Goal: Task Accomplishment & Management: Manage account settings

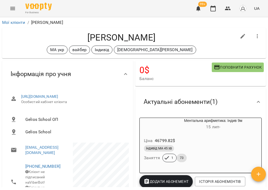
click at [19, 21] on link "Мої клієнти" at bounding box center [13, 22] width 23 height 5
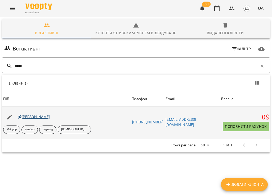
type input "*****"
click at [40, 117] on link "Владислав Русанюк" at bounding box center [34, 117] width 32 height 4
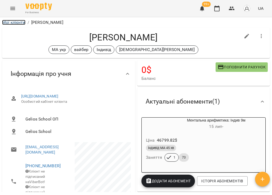
click at [14, 22] on link "Мої клієнти" at bounding box center [13, 22] width 23 height 5
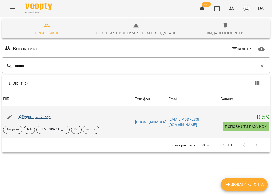
type input "*******"
click at [35, 117] on link "Рудницький Ігор" at bounding box center [34, 117] width 33 height 4
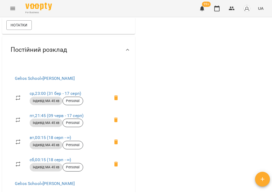
scroll to position [387, 0]
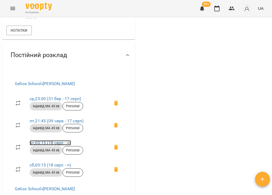
click at [56, 145] on link "вт , 00:15 (18 серп - ∞)" at bounding box center [50, 142] width 41 height 5
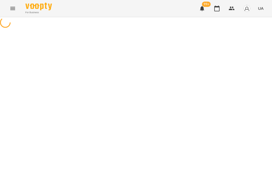
select select "*"
select select "**********"
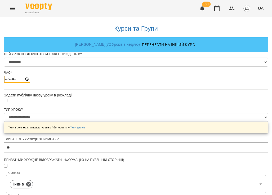
click at [30, 83] on input "*****" at bounding box center [17, 79] width 26 height 7
type input "*****"
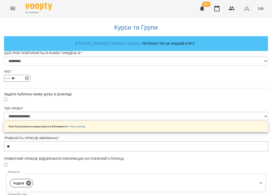
scroll to position [235, 0]
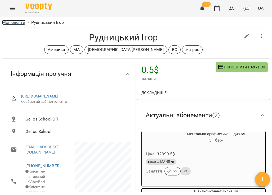
click at [14, 24] on link "Мої клієнти" at bounding box center [13, 22] width 23 height 5
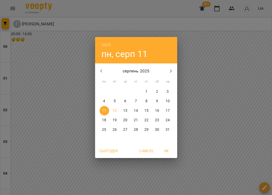
click at [115, 109] on p "12" at bounding box center [114, 110] width 4 height 5
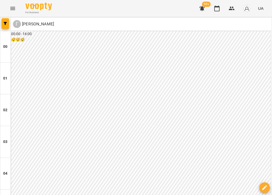
scroll to position [554, 0]
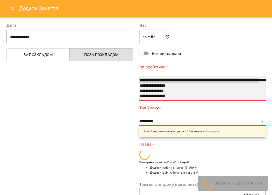
click at [177, 88] on option "**********" at bounding box center [199, 85] width 120 height 5
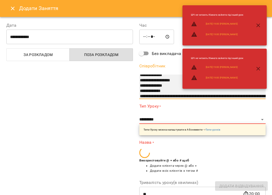
select select "**********"
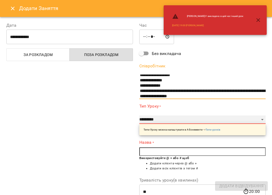
click at [163, 119] on select "**********" at bounding box center [202, 120] width 126 height 8
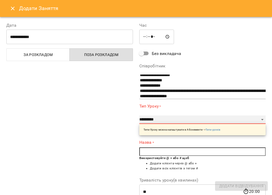
select select "**********"
click at [139, 116] on select "**********" at bounding box center [202, 120] width 126 height 8
type input "**"
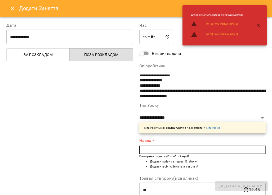
click at [177, 148] on input "text" at bounding box center [202, 150] width 126 height 8
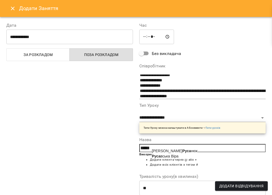
click at [184, 151] on span "Владислав Руса нюк" at bounding box center [174, 151] width 45 height 4
type input "**********"
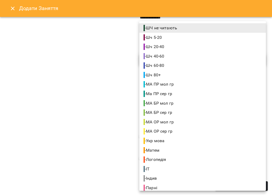
click at [170, 181] on li "- Індив" at bounding box center [202, 179] width 126 height 10
type input "**********"
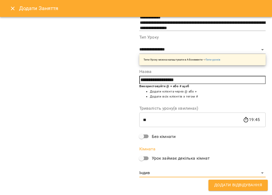
click at [231, 184] on span "Додати Відвідування" at bounding box center [238, 185] width 48 height 7
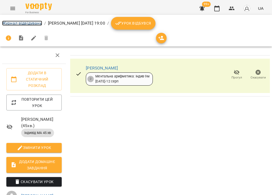
click at [34, 22] on link "Журнал відвідувань" at bounding box center [22, 23] width 40 height 5
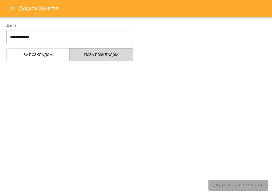
select select
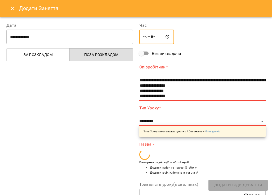
click at [145, 38] on input "*****" at bounding box center [156, 37] width 35 height 15
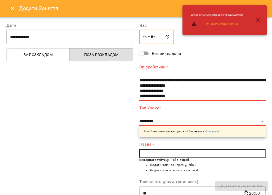
type input "*****"
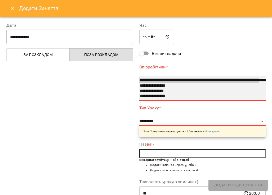
click at [164, 86] on option "**********" at bounding box center [199, 85] width 120 height 5
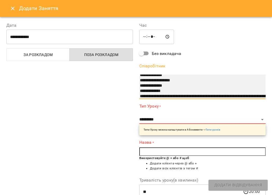
select select "**********"
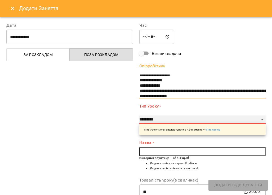
click at [169, 119] on select "**********" at bounding box center [202, 120] width 126 height 8
select select "**********"
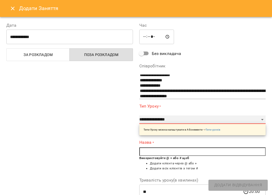
click at [139, 116] on select "**********" at bounding box center [202, 120] width 126 height 8
type input "**"
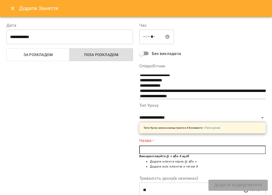
click at [173, 152] on input "text" at bounding box center [202, 150] width 126 height 8
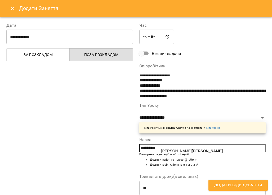
click at [194, 149] on b "Русанюк" at bounding box center [206, 151] width 31 height 4
type input "**********"
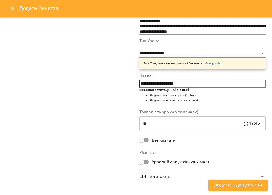
scroll to position [68, 0]
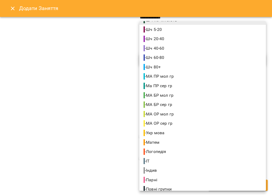
scroll to position [9, 0]
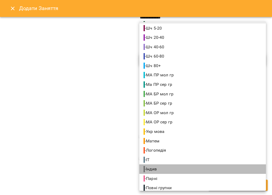
click at [188, 165] on li "- Індив" at bounding box center [202, 170] width 126 height 10
type input "**********"
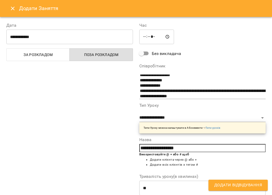
scroll to position [68, 0]
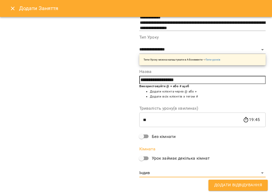
click at [243, 186] on span "Додати Відвідування" at bounding box center [238, 185] width 48 height 7
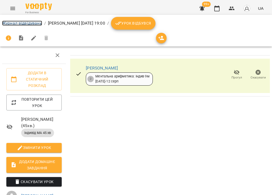
click at [33, 23] on link "Журнал відвідувань" at bounding box center [22, 23] width 40 height 5
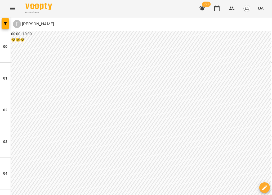
scroll to position [438, 0]
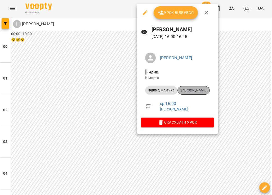
click at [184, 90] on span "Маленко Роман" at bounding box center [193, 90] width 32 height 5
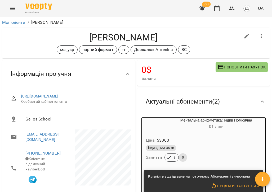
click at [15, 11] on icon "Menu" at bounding box center [13, 8] width 6 height 6
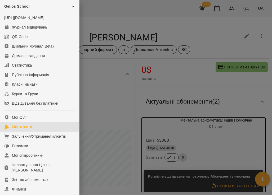
click at [48, 132] on link "Мої клієнти" at bounding box center [39, 127] width 79 height 10
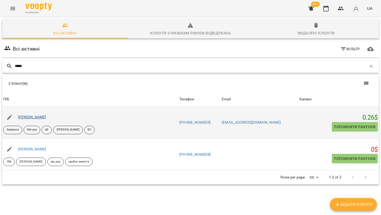
type input "*****"
click at [46, 117] on link "Гайдамаченко Дарина" at bounding box center [32, 117] width 28 height 4
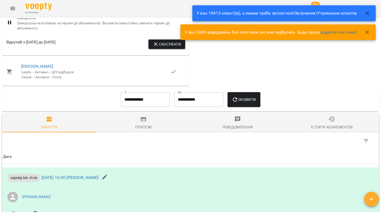
scroll to position [463, 0]
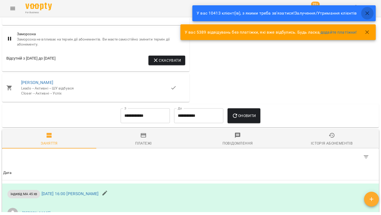
click at [271, 12] on icon "button" at bounding box center [367, 13] width 6 height 6
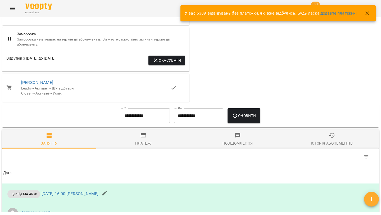
click at [271, 14] on icon "button" at bounding box center [367, 13] width 4 height 4
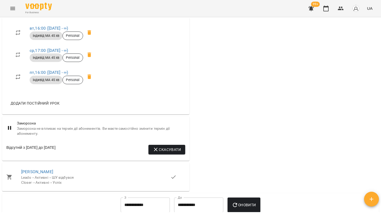
scroll to position [380, 0]
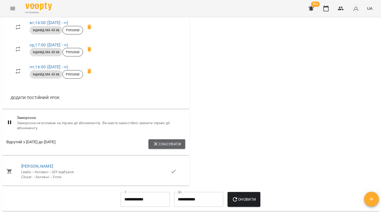
click at [162, 149] on button "Скасувати" at bounding box center [166, 144] width 37 height 10
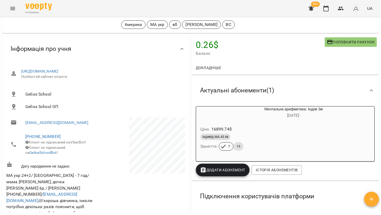
scroll to position [6, 0]
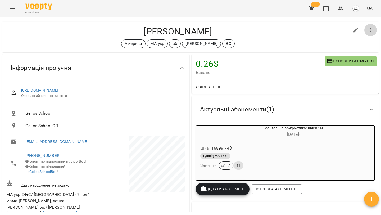
click at [271, 27] on icon "button" at bounding box center [370, 30] width 6 height 6
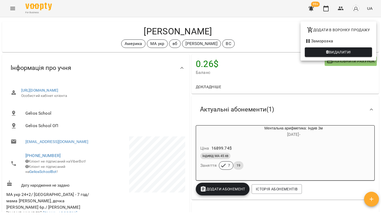
click at [271, 42] on li "Заморозка" at bounding box center [338, 41] width 76 height 10
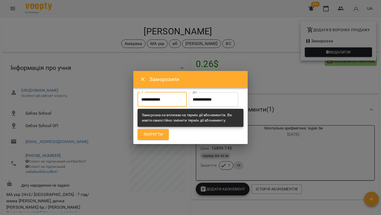
click at [166, 102] on input "**********" at bounding box center [162, 99] width 49 height 15
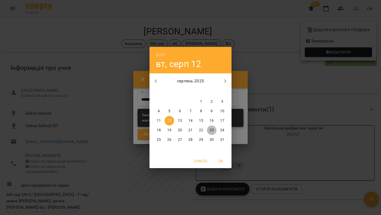
click at [212, 131] on p "23" at bounding box center [211, 129] width 4 height 5
type input "**********"
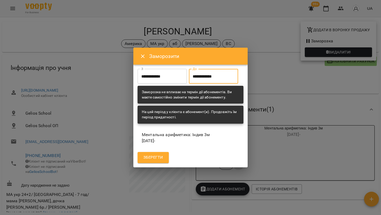
click at [217, 79] on input "**********" at bounding box center [213, 76] width 49 height 15
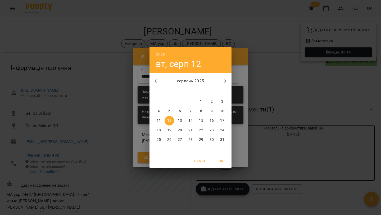
click at [202, 141] on p "29" at bounding box center [201, 139] width 4 height 5
type input "**********"
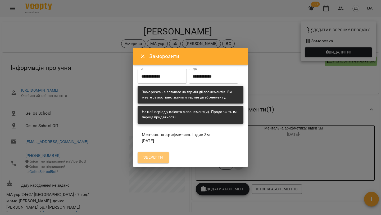
click at [158, 160] on span "Зберегти" at bounding box center [153, 157] width 20 height 7
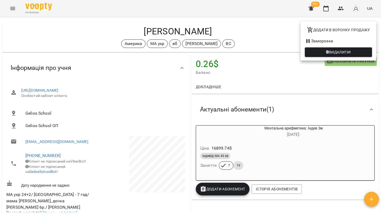
click at [95, 26] on div at bounding box center [190, 107] width 381 height 215
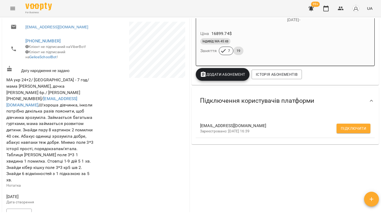
scroll to position [86, 0]
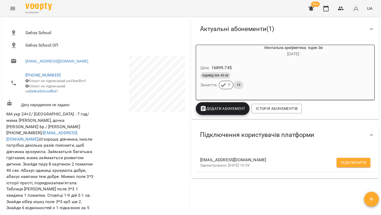
click at [271, 163] on span "Підключити" at bounding box center [353, 162] width 25 height 6
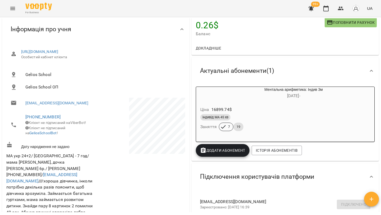
scroll to position [0, 0]
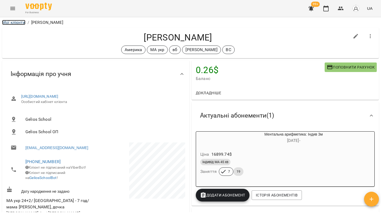
click at [20, 24] on link "Мої клієнти" at bounding box center [13, 22] width 23 height 5
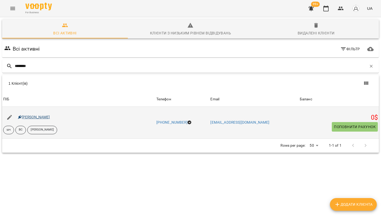
type input "********"
click at [36, 116] on link "Деменчук Глорія" at bounding box center [34, 117] width 32 height 4
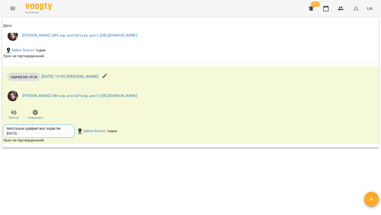
scroll to position [945, 0]
click at [39, 118] on span "Скасувати" at bounding box center [35, 117] width 15 height 4
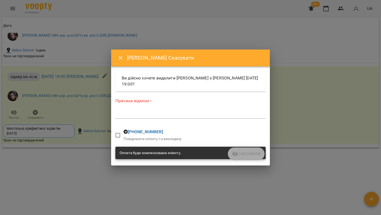
click at [119, 120] on div "Причина відміни * *" at bounding box center [190, 109] width 150 height 23
click at [120, 117] on div "*" at bounding box center [190, 114] width 150 height 8
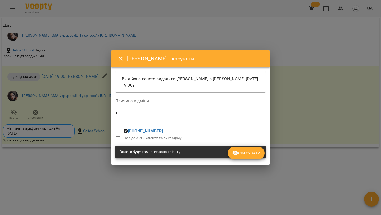
click at [249, 159] on div "Скасувати" at bounding box center [190, 160] width 152 height 2
click at [248, 154] on span "Скасувати" at bounding box center [246, 153] width 28 height 6
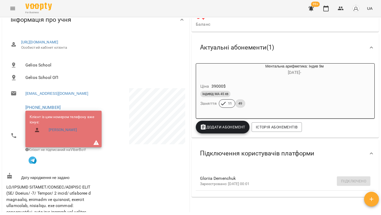
scroll to position [0, 0]
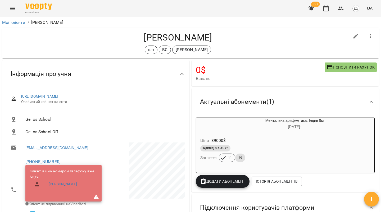
click at [271, 35] on button "button" at bounding box center [355, 36] width 13 height 13
select select "**"
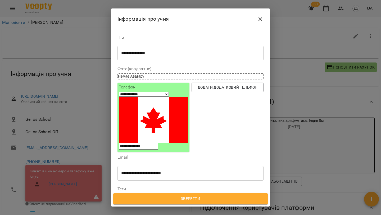
click at [133, 195] on div at bounding box center [190, 200] width 146 height 5
click at [164, 195] on span "Зберегти" at bounding box center [190, 198] width 143 height 7
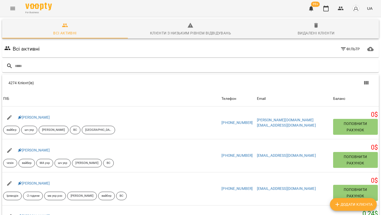
click at [10, 11] on icon "Menu" at bounding box center [13, 8] width 6 height 6
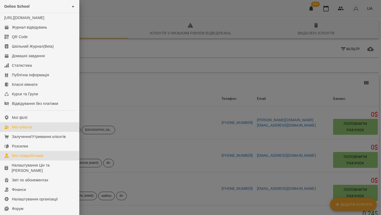
click at [45, 159] on link "Мої співробітники" at bounding box center [39, 156] width 79 height 10
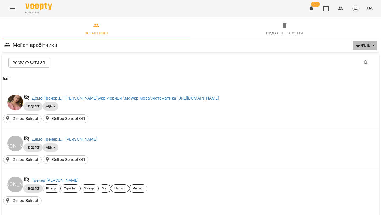
click at [367, 45] on span "Фільтр" at bounding box center [365, 45] width 20 height 6
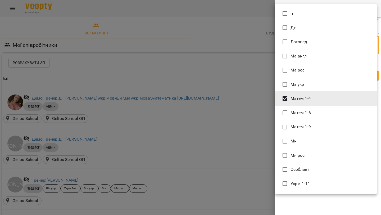
type input "**********"
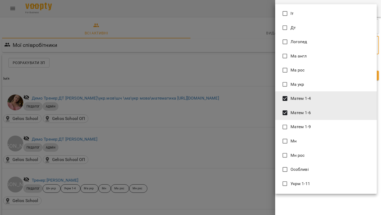
click at [289, 204] on div at bounding box center [190, 107] width 381 height 215
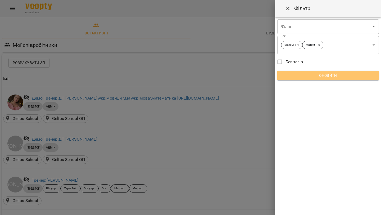
click at [329, 78] on span "Оновити" at bounding box center [327, 75] width 93 height 6
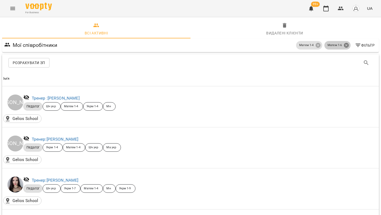
click at [347, 46] on icon at bounding box center [346, 45] width 5 height 5
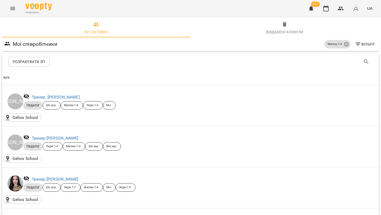
scroll to position [242, 0]
click at [12, 10] on icon "Menu" at bounding box center [12, 8] width 5 height 3
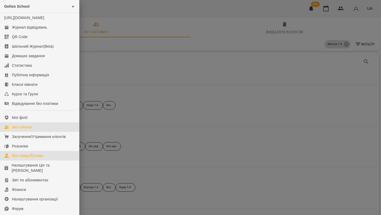
click at [14, 132] on link "Мої клієнти" at bounding box center [39, 127] width 79 height 10
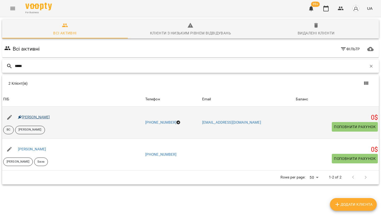
type input "*****"
click at [44, 116] on link "[PERSON_NAME]" at bounding box center [34, 117] width 32 height 4
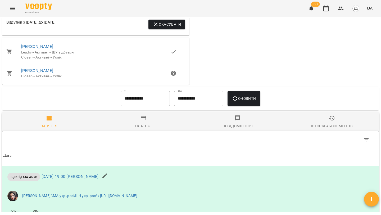
scroll to position [601, 0]
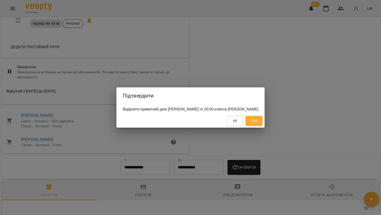
click at [257, 120] on span "Так" at bounding box center [253, 120] width 7 height 6
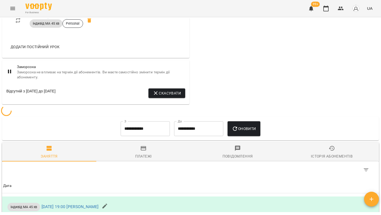
scroll to position [562, 0]
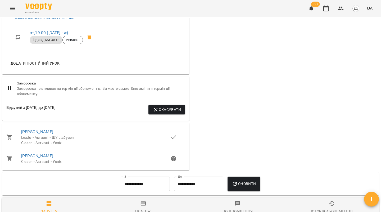
click at [91, 39] on icon at bounding box center [89, 37] width 4 height 5
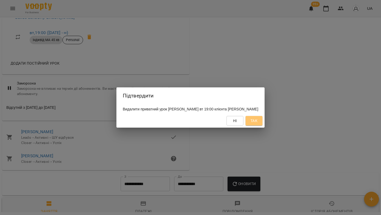
click at [257, 118] on span "Так" at bounding box center [253, 120] width 7 height 6
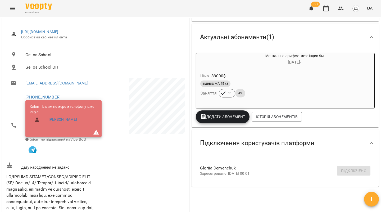
scroll to position [0, 0]
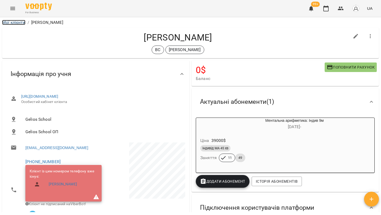
click at [22, 23] on link "Мої клієнти" at bounding box center [13, 22] width 23 height 5
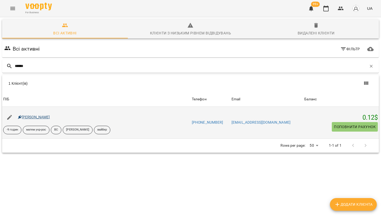
type input "******"
click at [39, 118] on link "Таіров Умід Ельдарович" at bounding box center [34, 117] width 32 height 4
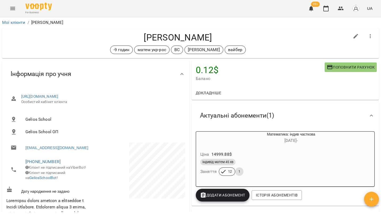
click at [252, 153] on div "Ціна 14999.88 $" at bounding box center [278, 154] width 158 height 10
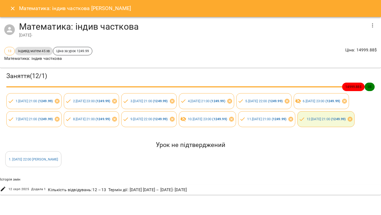
click at [372, 25] on icon "button" at bounding box center [372, 25] width 1 height 4
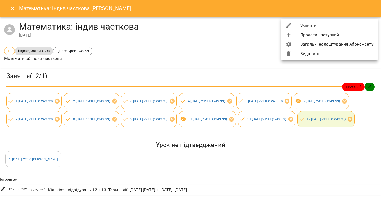
click at [332, 26] on li "Змінити" at bounding box center [329, 26] width 96 height 10
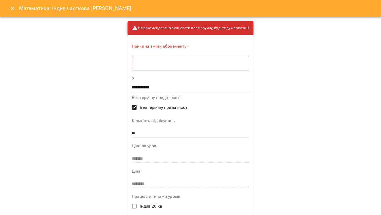
click at [159, 134] on input "**" at bounding box center [190, 133] width 117 height 8
type input "**"
click at [181, 62] on textarea at bounding box center [190, 63] width 110 height 5
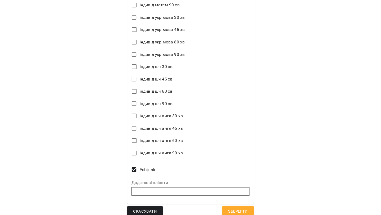
scroll to position [698, 0]
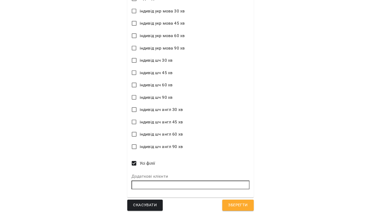
type textarea "**********"
click at [240, 202] on span "Зберегти" at bounding box center [238, 205] width 20 height 7
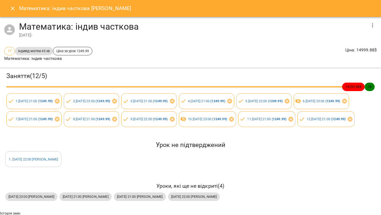
click at [17, 9] on button "Close" at bounding box center [12, 8] width 13 height 13
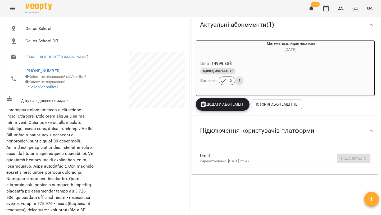
scroll to position [0, 0]
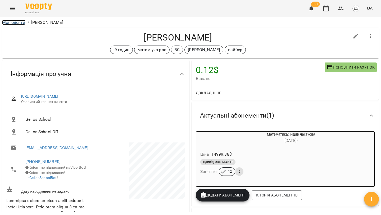
click at [13, 22] on link "Мої клієнти" at bounding box center [13, 22] width 23 height 5
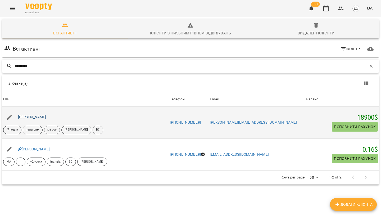
type input "*********"
click at [34, 117] on link "Сафонов Марк" at bounding box center [32, 117] width 28 height 4
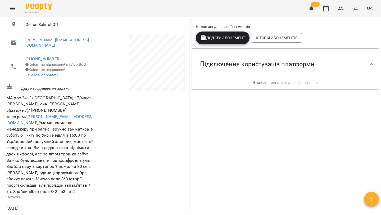
scroll to position [108, 0]
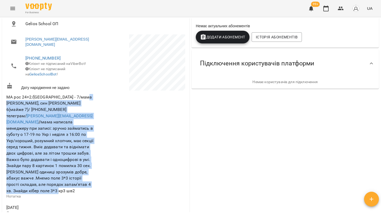
drag, startPoint x: 7, startPoint y: 107, endPoint x: 87, endPoint y: 183, distance: 111.1
click at [87, 183] on span "МА рос 24+2/США - 7/мама Альона, син Сафонов Марк 6(майже 7)/ +1 727 793 5637 т…" at bounding box center [50, 144] width 88 height 100
copy span "Сафонов Марк 6(майже 7)/ +1 727 793 5637 телеграм/ Alona.tampa@gmail.com //мама…"
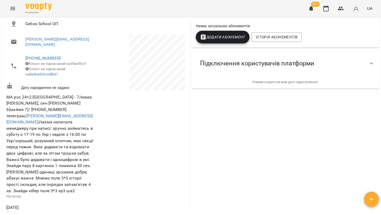
click at [125, 136] on div at bounding box center [141, 125] width 90 height 185
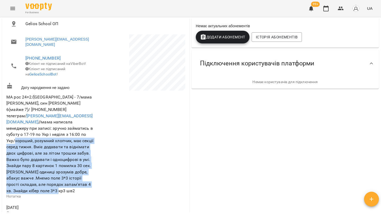
drag, startPoint x: 33, startPoint y: 131, endPoint x: 88, endPoint y: 181, distance: 73.2
click at [88, 181] on span "МА рос 24+2/США - 7/мама Альона, син Сафонов Марк 6(майже 7)/ +1 727 793 5637 т…" at bounding box center [50, 144] width 88 height 100
copy span "хороший, розумний хлопчик, має секції серед тижня. Вміє додавати та віднімати д…"
click at [86, 135] on span "МА рос 24+2/США - 7/мама Альона, син Сафонов Марк 6(майже 7)/ +1 727 793 5637 т…" at bounding box center [49, 143] width 87 height 99
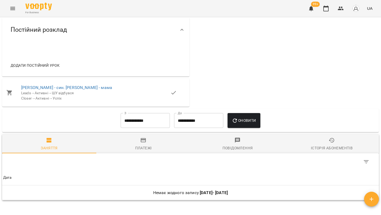
scroll to position [329, 0]
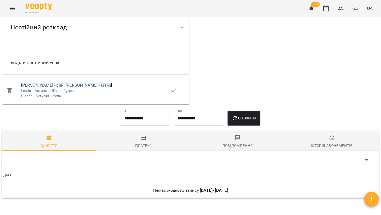
click at [83, 83] on link "Інста Марк Сафонов - син. Альона - мама" at bounding box center [66, 85] width 91 height 5
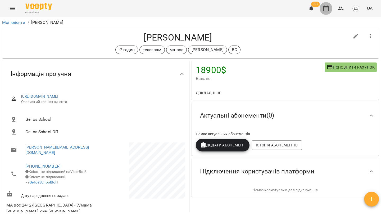
click at [325, 9] on icon "button" at bounding box center [326, 8] width 6 height 6
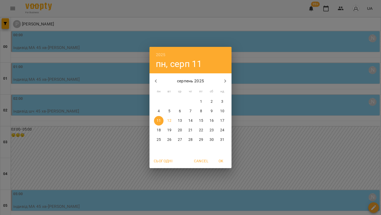
click at [157, 141] on p "25" at bounding box center [159, 139] width 4 height 5
type input "**********"
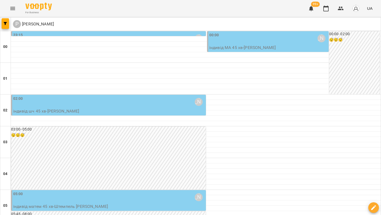
click at [154, 33] on div "23:15 Рогаткіна Валерія" at bounding box center [108, 38] width 191 height 12
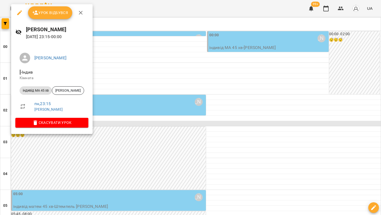
click at [147, 124] on div at bounding box center [190, 107] width 381 height 215
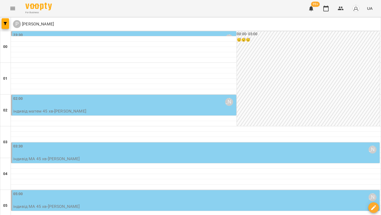
click at [198, 34] on div "23:30 Рогаткіна Валерія" at bounding box center [124, 38] width 222 height 12
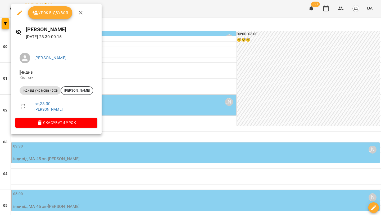
click at [207, 75] on div at bounding box center [190, 107] width 381 height 215
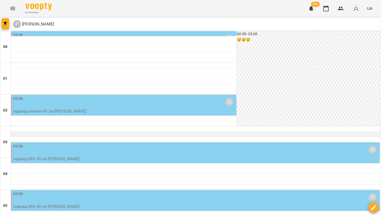
scroll to position [139, 0]
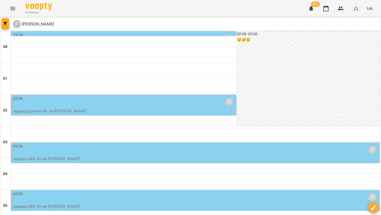
click at [152, 203] on p "індивід МА 45 хв - Палійчук Катерина" at bounding box center [195, 206] width 365 height 6
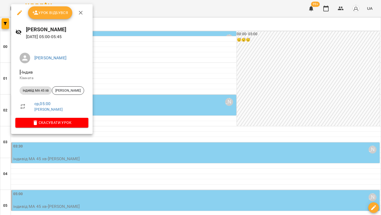
click at [143, 129] on div at bounding box center [190, 107] width 381 height 215
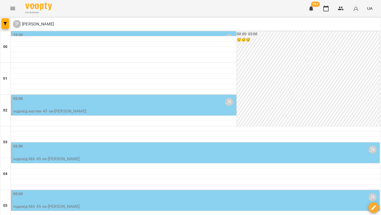
scroll to position [0, 0]
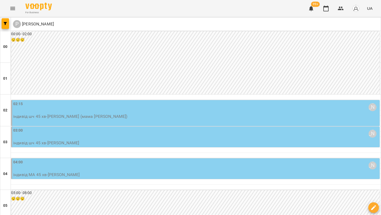
click at [175, 112] on div "02:15 Рогаткіна Валерія" at bounding box center [195, 107] width 365 height 12
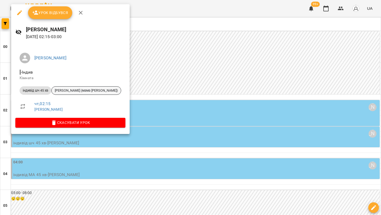
click at [92, 90] on span "Нечаєв Артем (мама Доброва Надія)" at bounding box center [86, 90] width 69 height 5
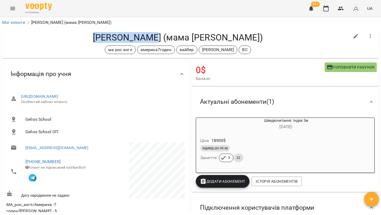
drag, startPoint x: 98, startPoint y: 36, endPoint x: 160, endPoint y: 40, distance: 62.0
click at [160, 40] on h4 "Нечаєв Артем (мама Доброва Надія)" at bounding box center [177, 37] width 343 height 11
copy h4 "Нечаєв Артем"
click at [136, 24] on ol "Мої клієнти / Нечаєв Артем (мама Доброва Надія)" at bounding box center [190, 22] width 377 height 6
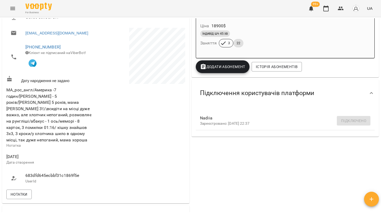
scroll to position [122, 0]
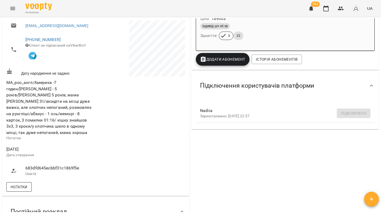
click at [20, 190] on span "Нотатки" at bounding box center [19, 187] width 17 height 6
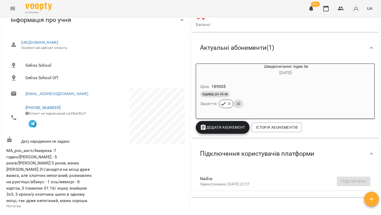
scroll to position [0, 0]
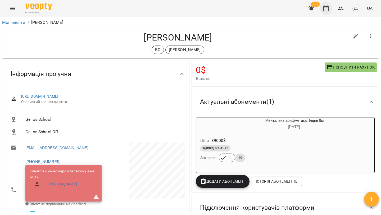
click at [328, 10] on icon "button" at bounding box center [325, 9] width 5 height 6
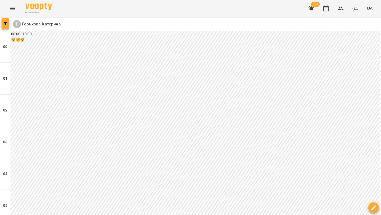
click at [5, 28] on button "button" at bounding box center [5, 23] width 7 height 11
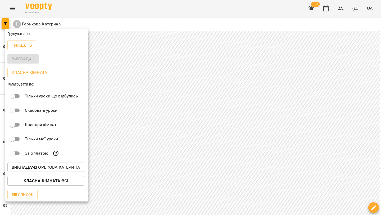
click at [56, 163] on div "Викладач : [PERSON_NAME]" at bounding box center [46, 167] width 83 height 14
click at [55, 166] on p "Викладач : [PERSON_NAME]" at bounding box center [46, 167] width 68 height 6
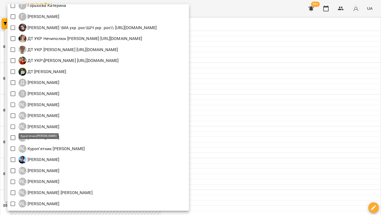
scroll to position [253, 0]
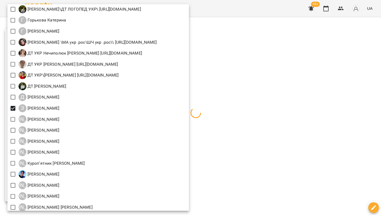
click at [240, 80] on div at bounding box center [190, 107] width 381 height 215
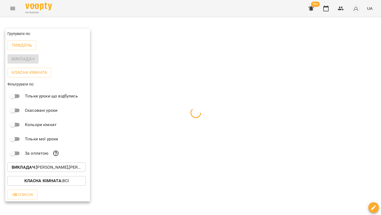
click at [240, 80] on div at bounding box center [190, 107] width 381 height 215
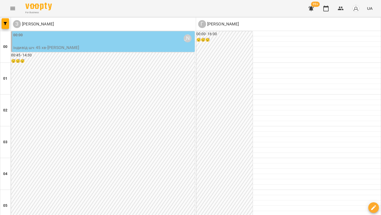
scroll to position [0, 0]
click at [5, 21] on button "button" at bounding box center [5, 23] width 7 height 11
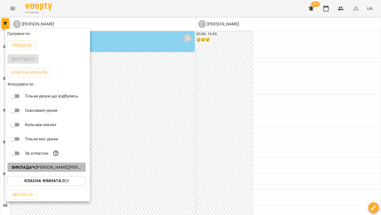
click at [45, 168] on p "Викладач : Гвоздик Надія,Зверєва Анастасія" at bounding box center [47, 167] width 70 height 6
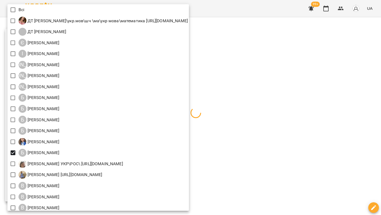
click at [233, 96] on div at bounding box center [190, 107] width 381 height 215
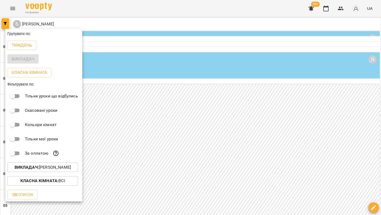
click at [233, 96] on div at bounding box center [190, 107] width 381 height 215
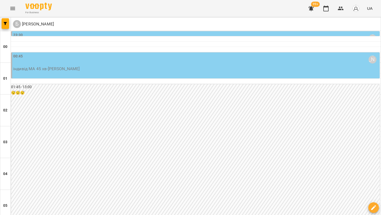
scroll to position [475, 0]
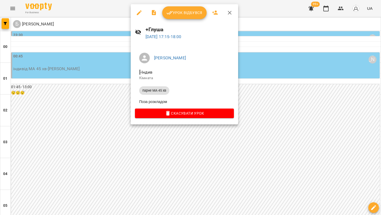
click at [90, 102] on div at bounding box center [190, 107] width 381 height 215
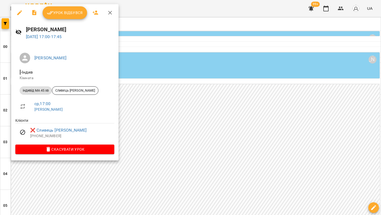
click at [169, 98] on div at bounding box center [190, 107] width 381 height 215
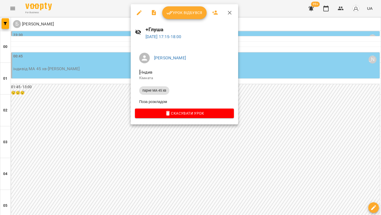
click at [265, 99] on div at bounding box center [190, 107] width 381 height 215
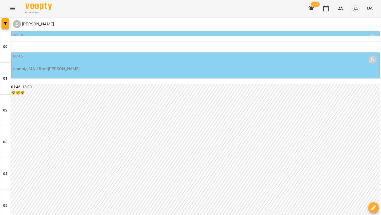
scroll to position [613, 0]
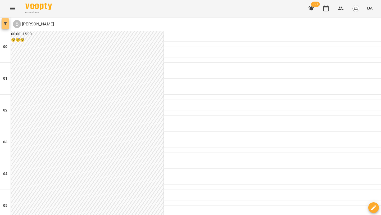
click at [7, 25] on span "button" at bounding box center [5, 23] width 7 height 3
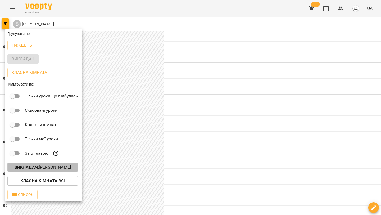
click at [66, 169] on p "Викладач : Бондарєва Валерія" at bounding box center [43, 167] width 56 height 6
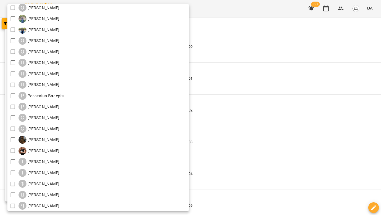
scroll to position [553, 0]
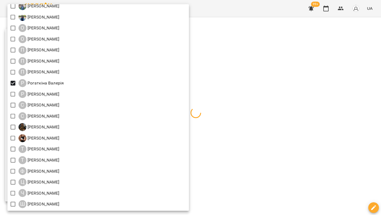
click at [284, 48] on div at bounding box center [190, 107] width 381 height 215
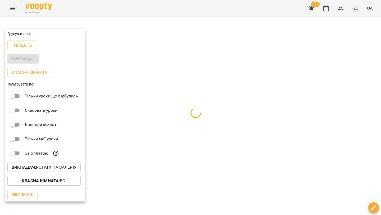
click at [284, 48] on div at bounding box center [190, 107] width 381 height 215
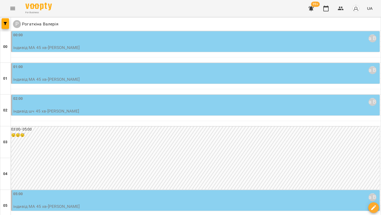
click at [113, 72] on div "01:00 Рогаткіна Валерія" at bounding box center [195, 70] width 365 height 12
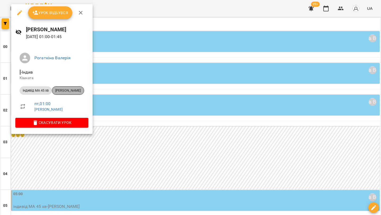
click at [78, 90] on span "Татарин Соломія" at bounding box center [68, 90] width 32 height 5
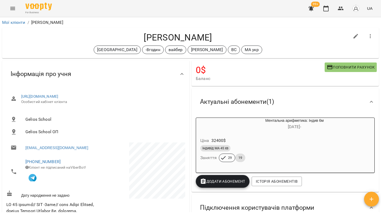
scroll to position [4, 0]
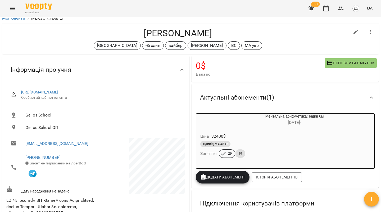
drag, startPoint x: 229, startPoint y: 36, endPoint x: 103, endPoint y: 33, distance: 125.7
click at [103, 34] on h4 "Татарин Соломія" at bounding box center [177, 33] width 343 height 11
copy h4 "Татарин Соломія"
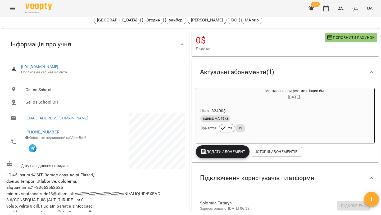
scroll to position [39, 0]
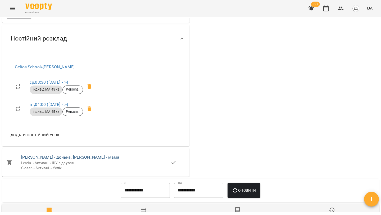
scroll to position [570, 0]
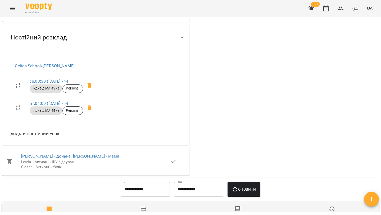
click at [49, 159] on span "Інста Татарин Соломія - донька. Іра - мама" at bounding box center [95, 156] width 149 height 6
click at [49, 158] on link "Інста Татарин Соломія - донька. Іра - мама" at bounding box center [70, 155] width 98 height 5
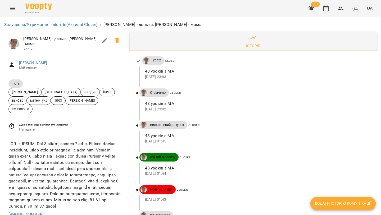
scroll to position [21, 0]
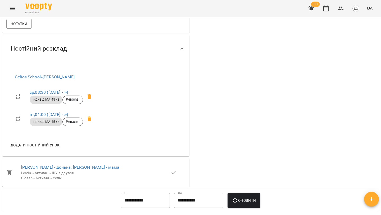
scroll to position [559, 0]
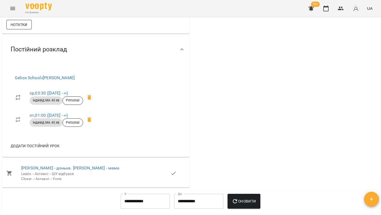
click at [25, 28] on span "Нотатки" at bounding box center [19, 24] width 17 height 6
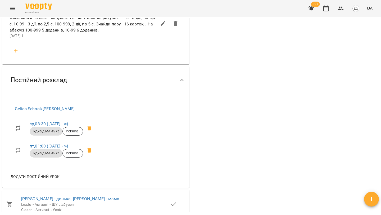
scroll to position [1168, 0]
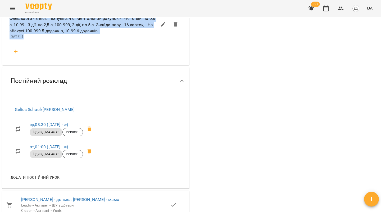
drag, startPoint x: 10, startPoint y: 86, endPoint x: 107, endPoint y: 114, distance: 101.2
click at [108, 43] on li "Закінчили 10 презентацію. ТШ - 5х5, спіймай кицю 3*3 7 кроків 0,9. Флешкарти - …" at bounding box center [95, 25] width 181 height 38
click at [107, 39] on p "31 лип 2025 1" at bounding box center [83, 36] width 147 height 5
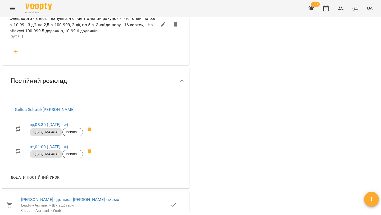
drag, startPoint x: 9, startPoint y: 87, endPoint x: 30, endPoint y: 113, distance: 33.6
click at [30, 43] on li "Закінчили 10 презентацію. ТШ - 5х5, спіймай кицю 3*3 7 кроків 0,9. Флешкарти - …" at bounding box center [95, 25] width 181 height 38
copy div "Закінчили 10 презентацію. ТШ - 5х5, спіймай кицю 3*3 7 кроків 0,9. Флешкарти - …"
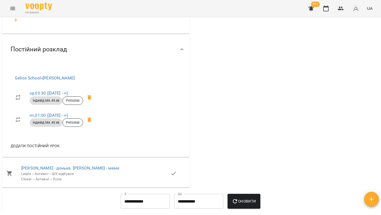
scroll to position [1199, 0]
drag, startPoint x: 9, startPoint y: 56, endPoint x: 98, endPoint y: 75, distance: 91.2
copy span "Закінчили 10 презентацію. ТШ - 5х5, спіймай кицю 3*3 7 кроків 0,9. Флешкарти - …"
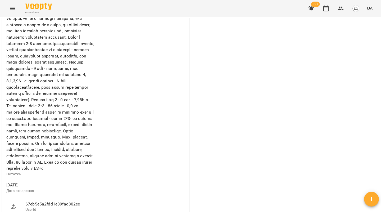
scroll to position [0, 0]
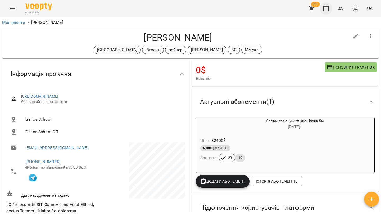
click at [328, 11] on icon "button" at bounding box center [325, 9] width 5 height 6
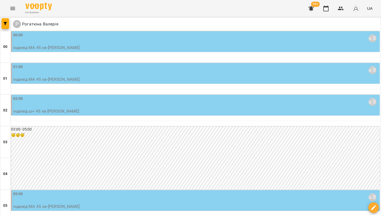
click at [11, 10] on icon "Menu" at bounding box center [13, 8] width 6 height 6
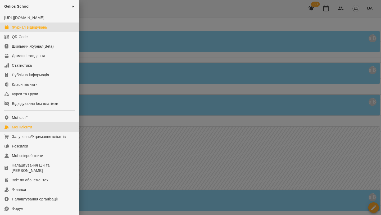
click at [38, 131] on link "Мої клієнти" at bounding box center [39, 127] width 79 height 10
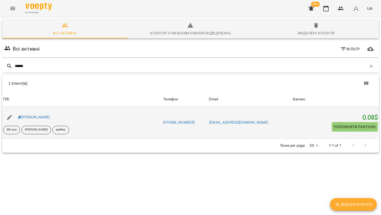
type input "******"
click at [41, 114] on div "Стасів Дзвіна" at bounding box center [34, 116] width 34 height 7
click at [41, 116] on link "Стасів Дзвіна" at bounding box center [34, 117] width 32 height 4
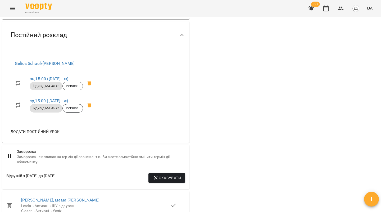
scroll to position [371, 0]
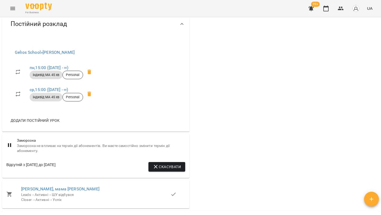
click at [89, 69] on icon at bounding box center [89, 72] width 6 height 6
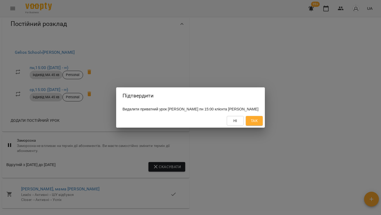
click at [258, 122] on span "Так" at bounding box center [254, 120] width 7 height 6
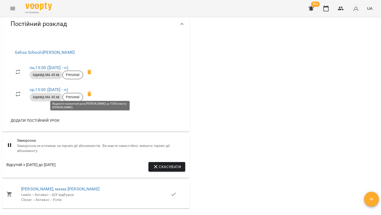
click at [92, 94] on icon at bounding box center [89, 94] width 6 height 6
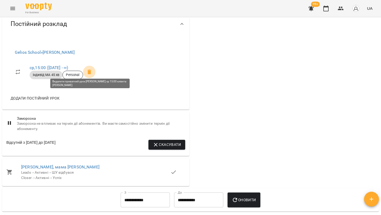
click at [88, 70] on icon at bounding box center [89, 72] width 6 height 6
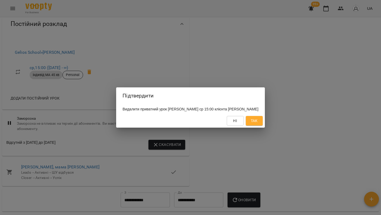
click at [261, 125] on button "Так" at bounding box center [254, 121] width 17 height 10
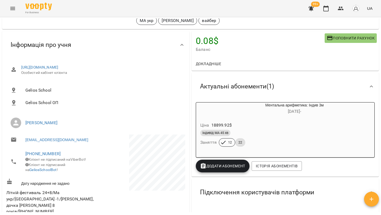
scroll to position [0, 0]
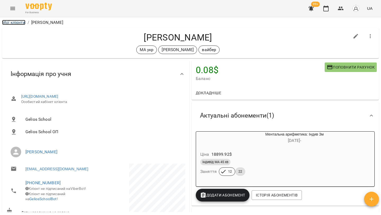
click at [16, 23] on link "Мої клієнти" at bounding box center [13, 22] width 23 height 5
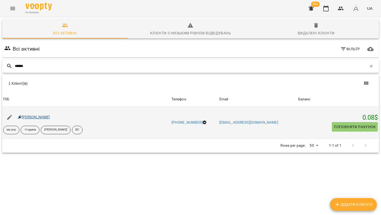
type input "******"
click at [35, 117] on link "Голіней Мія" at bounding box center [34, 117] width 32 height 4
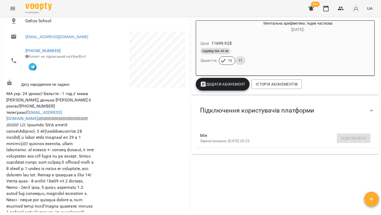
scroll to position [109, 0]
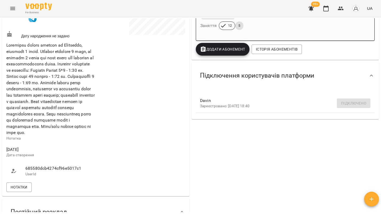
scroll to position [239, 0]
